Goal: Ask a question: Seek information or help from site administrators or community

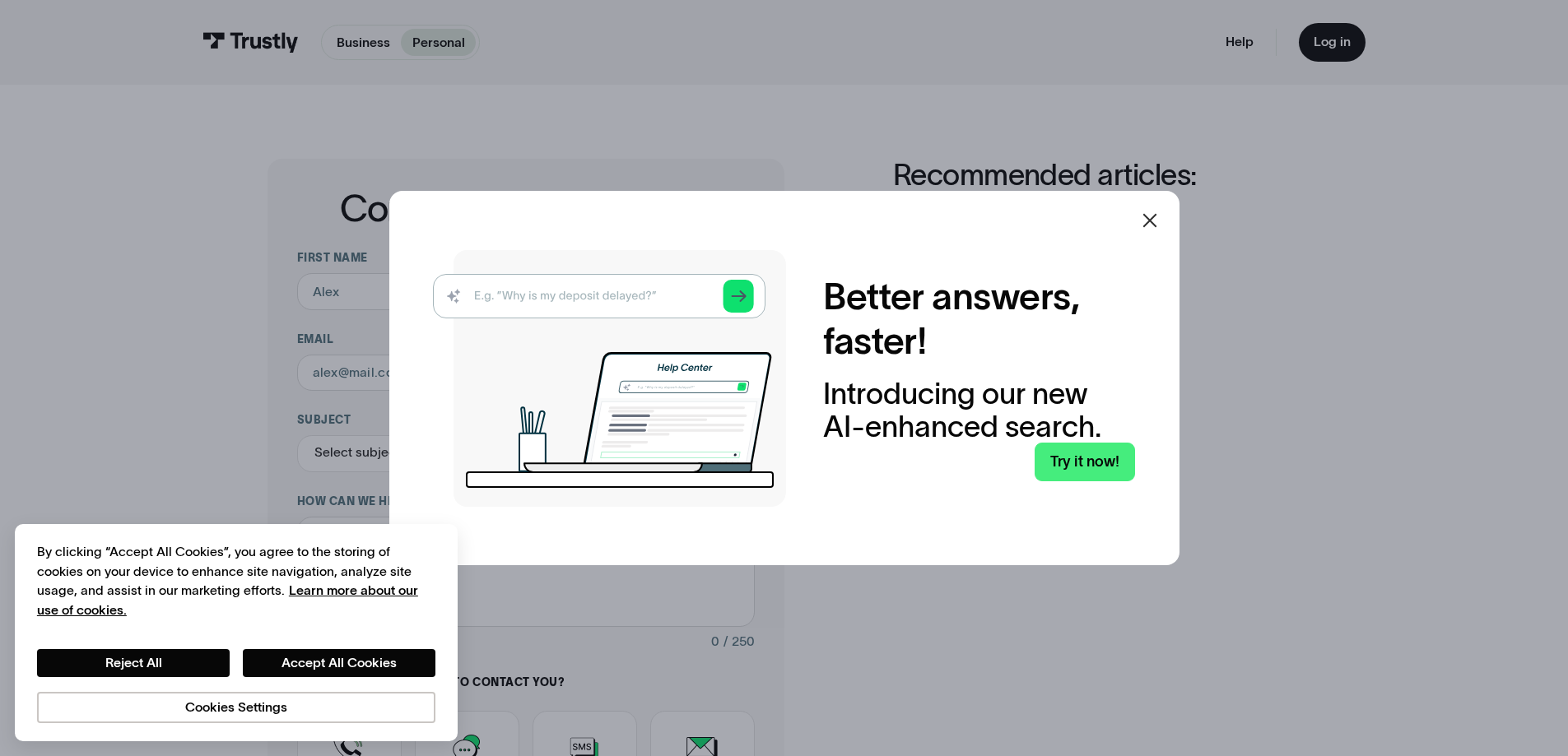
click at [1158, 214] on icon at bounding box center [1150, 220] width 20 height 20
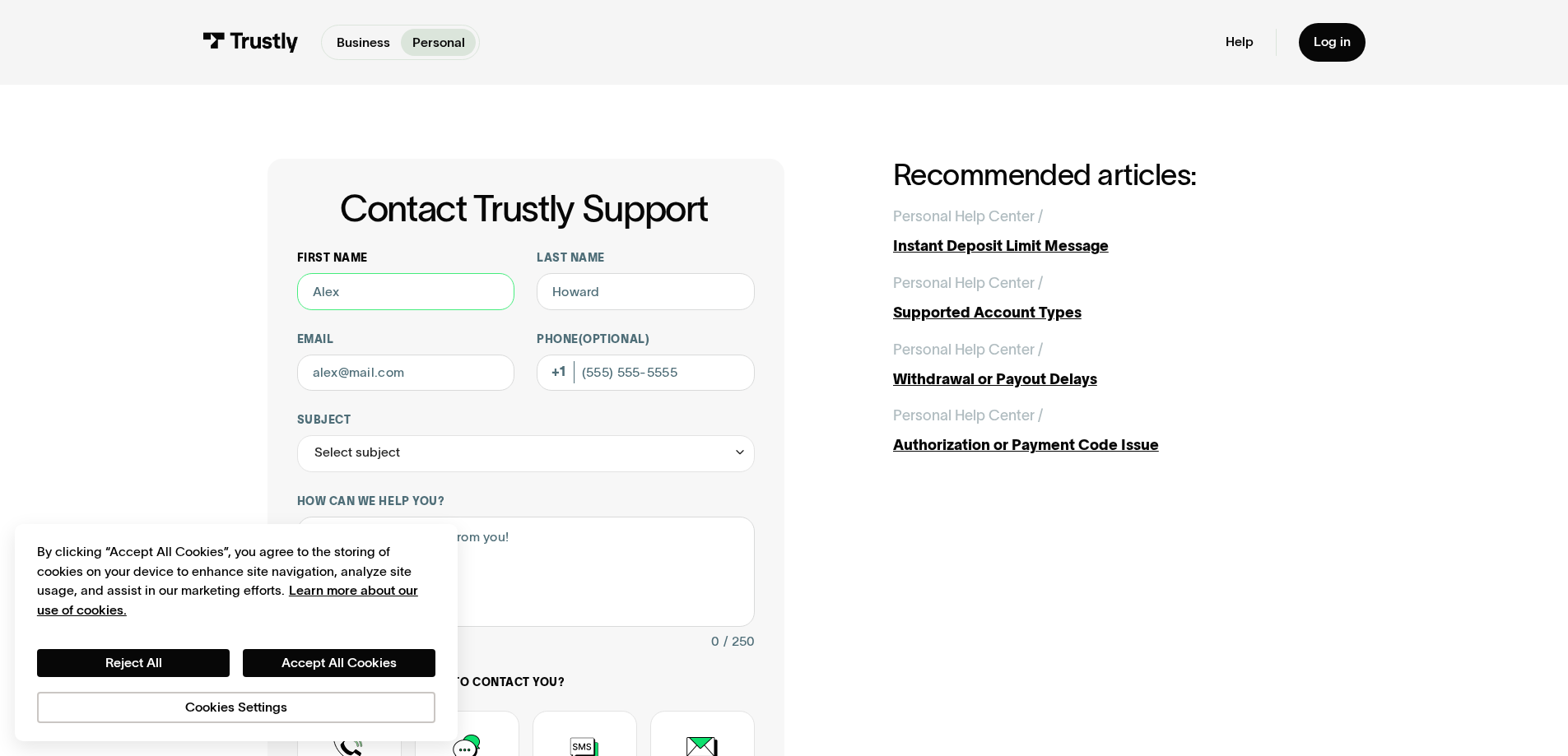
click at [427, 301] on input "First name" at bounding box center [406, 291] width 218 height 37
type input "[PERSON_NAME]"
type input "[EMAIL_ADDRESS][DOMAIN_NAME]"
type input "[PHONE_NUMBER]"
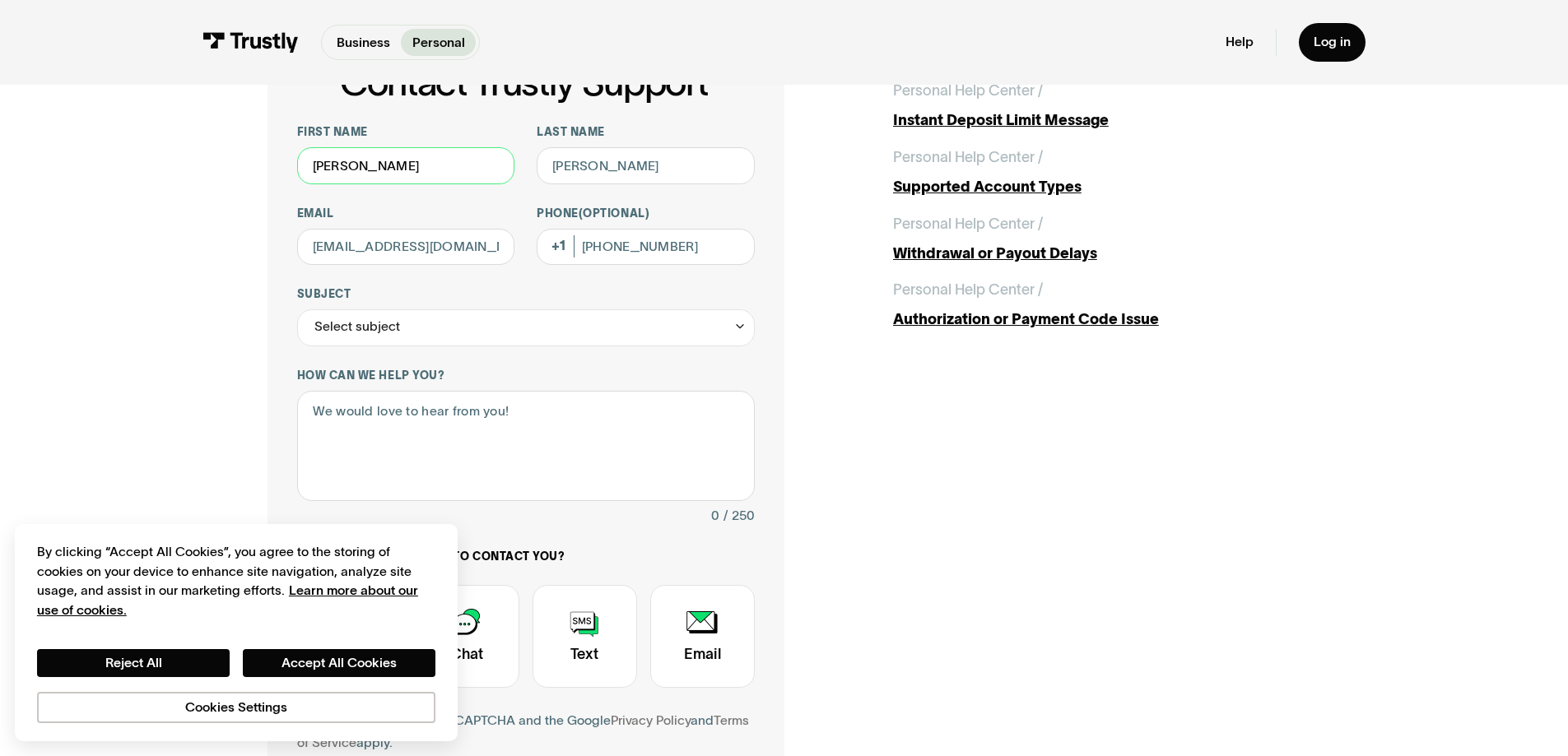
scroll to position [247, 0]
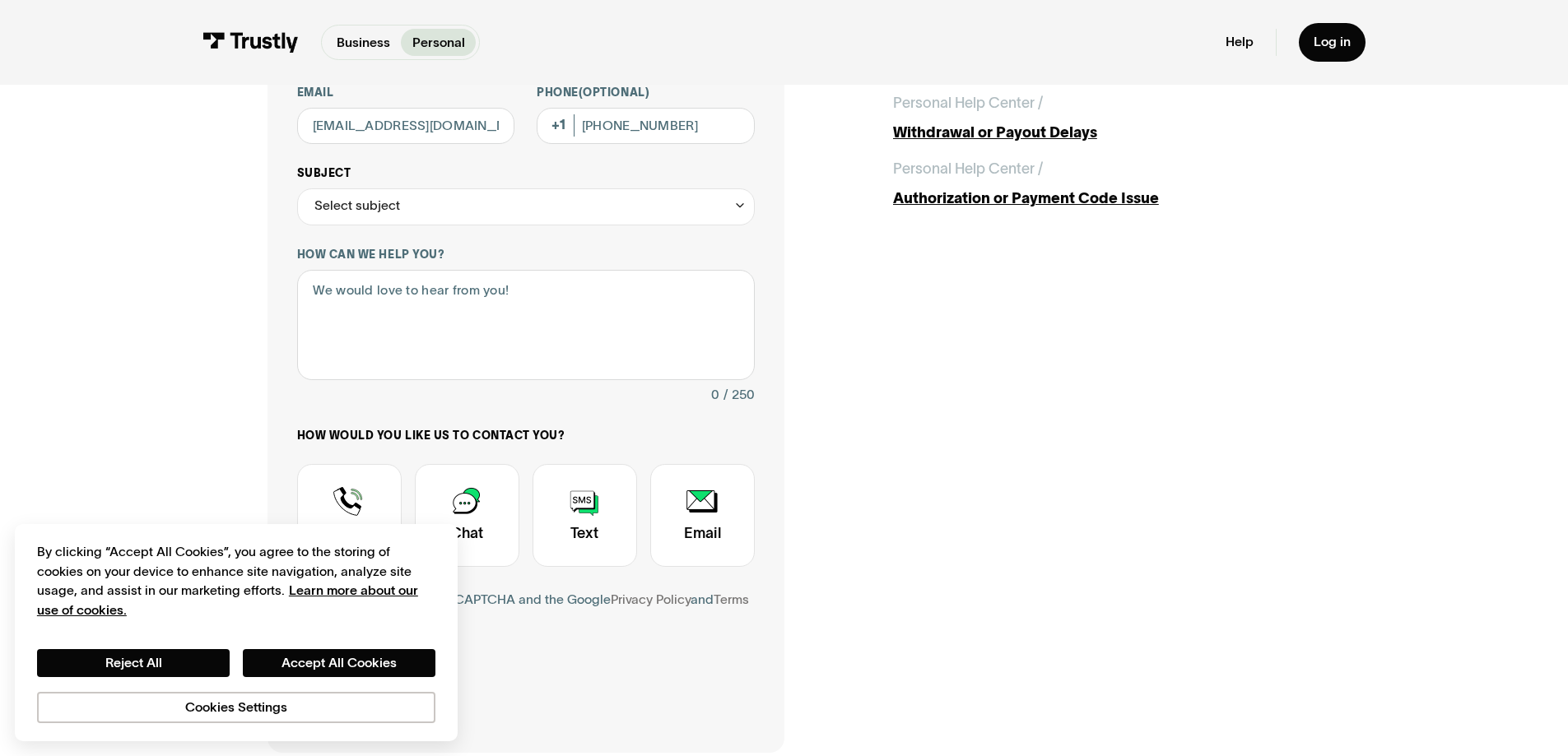
click at [408, 210] on div "Select subject" at bounding box center [526, 206] width 458 height 37
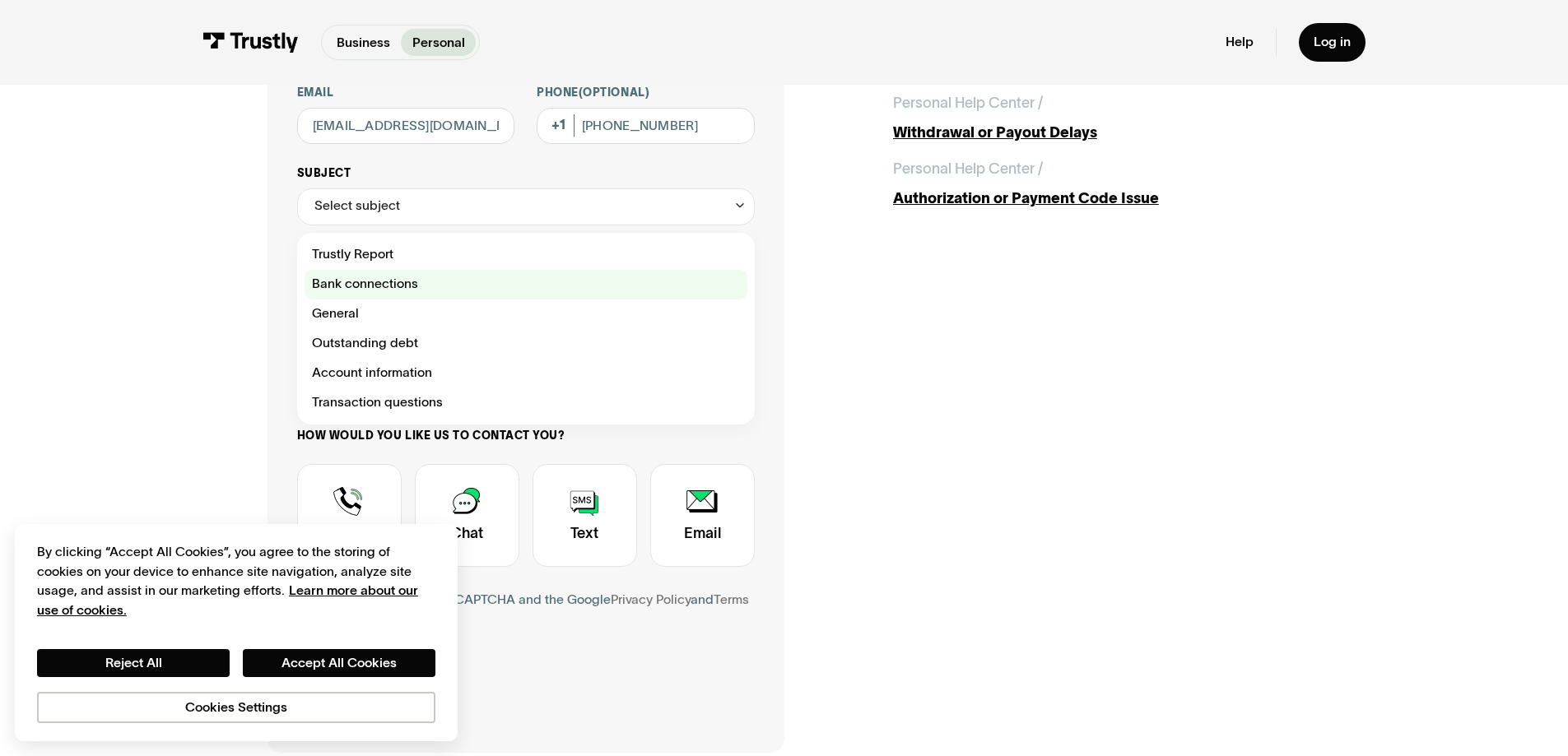
click at [398, 285] on div "Contact Trustly Support" at bounding box center [526, 284] width 443 height 30
type input "**********"
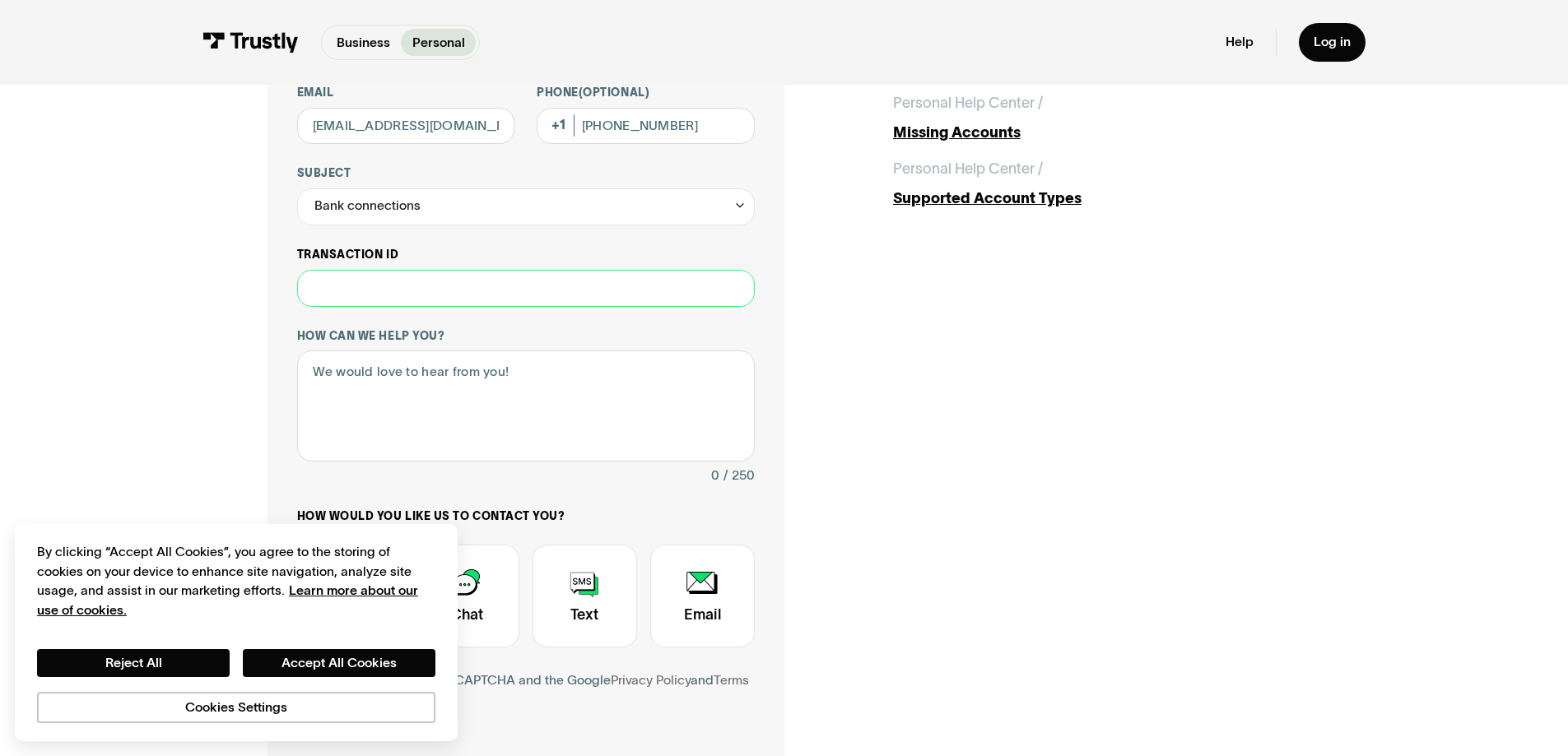
click at [419, 303] on input "Transaction ID" at bounding box center [526, 288] width 458 height 37
